Goal: Browse casually: Explore the website without a specific task or goal

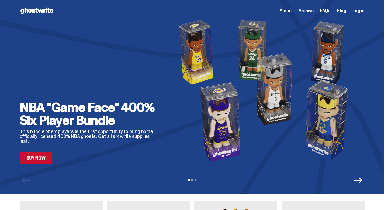
click at [168, 96] on img at bounding box center [266, 90] width 196 height 147
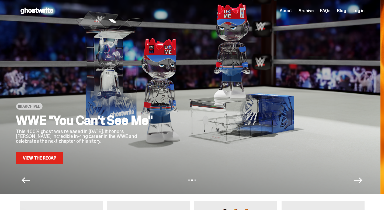
click at [169, 110] on div at bounding box center [263, 90] width 196 height 147
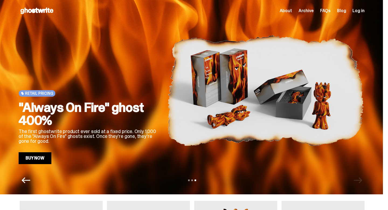
click at [167, 117] on img at bounding box center [265, 90] width 196 height 147
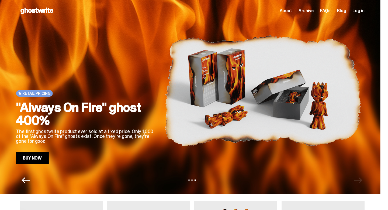
click at [156, 112] on h2 ""Always On Fire" ghost 400%" at bounding box center [86, 114] width 140 height 26
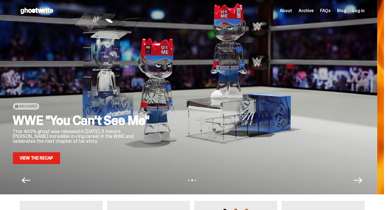
click at [334, 93] on div at bounding box center [259, 90] width 196 height 147
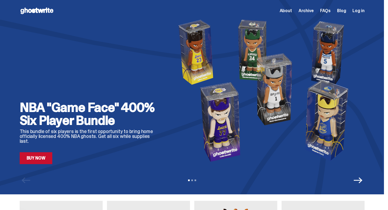
click at [168, 84] on img at bounding box center [266, 90] width 196 height 147
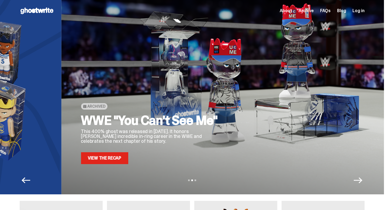
click at [286, 73] on div "Archived WWE "You Can't See Me" This 400% ghost was released in [DATE]. It hono…" at bounding box center [253, 90] width 345 height 147
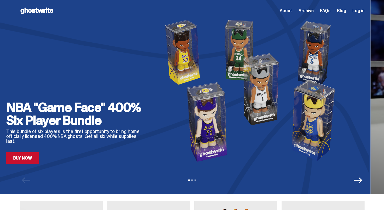
click at [155, 78] on img at bounding box center [253, 90] width 196 height 147
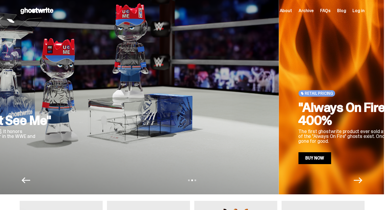
click at [127, 92] on div at bounding box center [161, 90] width 196 height 147
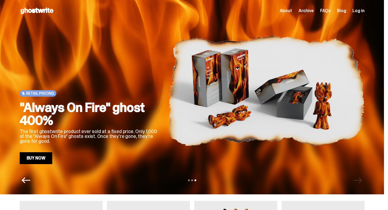
click at [278, 95] on div "Retail Pricing "Always On Fire" ghost 400% The first ghostwrite product ever so…" at bounding box center [192, 90] width 345 height 147
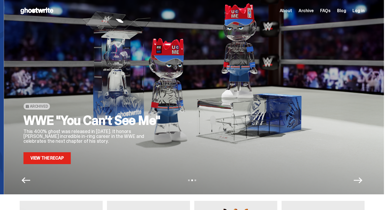
click at [279, 103] on div at bounding box center [270, 90] width 196 height 147
